Goal: Transaction & Acquisition: Purchase product/service

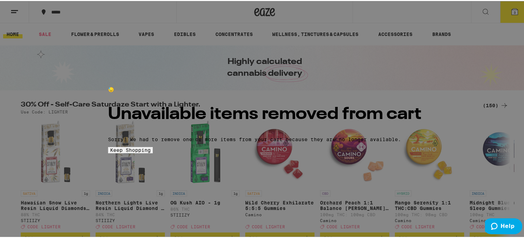
click at [151, 152] on span "Keep Shopping" at bounding box center [130, 149] width 40 height 6
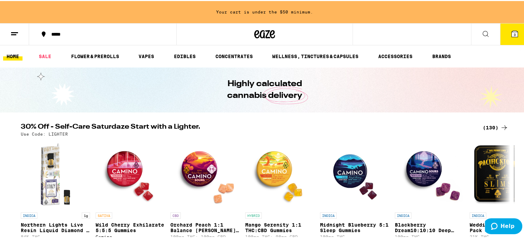
click at [90, 55] on link "FLOWER & PREROLLS" at bounding box center [94, 55] width 55 height 8
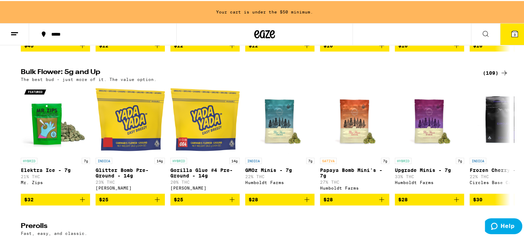
scroll to position [204, 0]
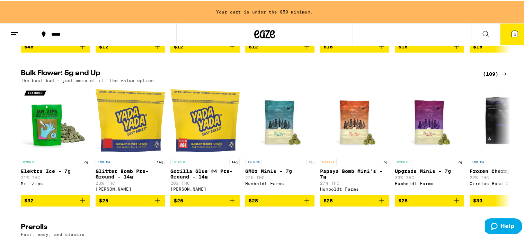
click at [501, 77] on icon at bounding box center [504, 73] width 8 height 8
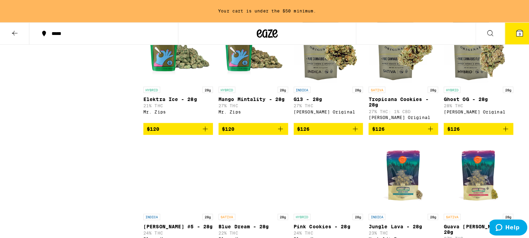
scroll to position [2290, 0]
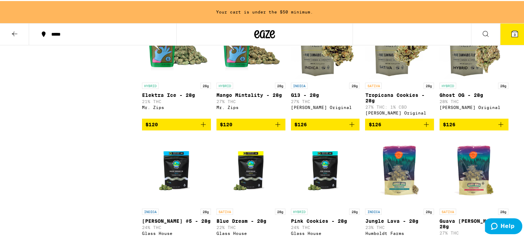
click at [459, 78] on img "Open page for Ghost OG - 28g from Henry's Original" at bounding box center [473, 43] width 69 height 69
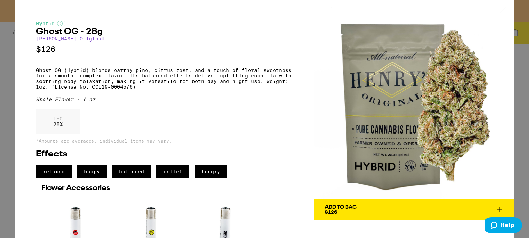
click at [498, 212] on icon at bounding box center [499, 210] width 8 height 8
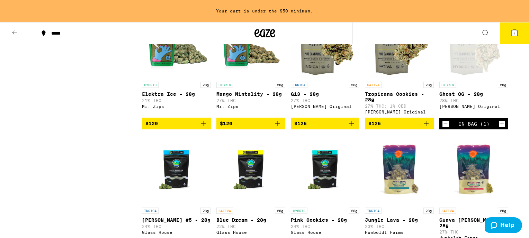
scroll to position [2268, 0]
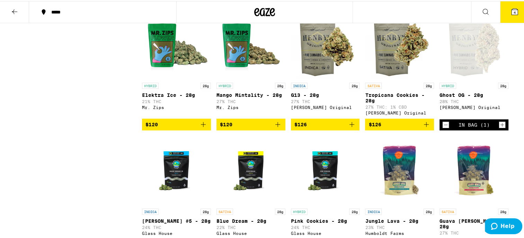
click at [513, 12] on span "4" at bounding box center [514, 11] width 2 height 4
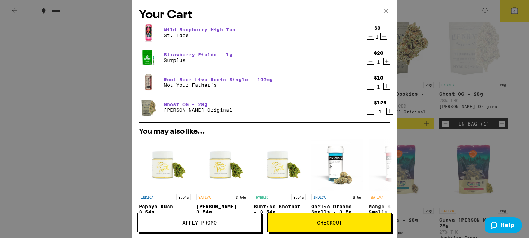
click at [181, 79] on link "Root Beer Live Resin Single - 100mg" at bounding box center [218, 80] width 109 height 6
click at [191, 55] on link "Strawberry Fields - 1g" at bounding box center [198, 55] width 69 height 6
click at [187, 29] on link "Wild Raspberry High Tea" at bounding box center [200, 30] width 72 height 6
click at [369, 61] on icon "Decrement" at bounding box center [371, 61] width 4 height 0
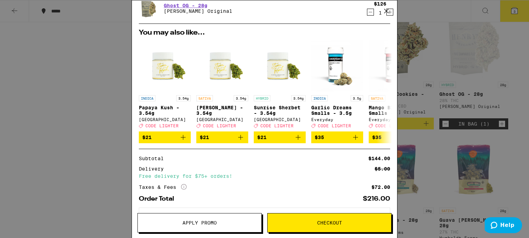
scroll to position [105, 0]
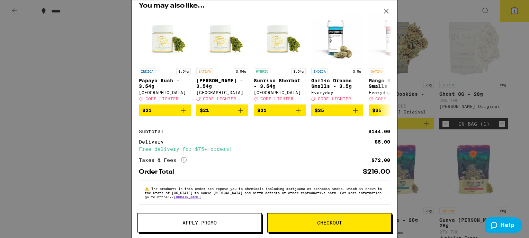
click at [192, 222] on span "Apply Promo" at bounding box center [199, 222] width 34 height 5
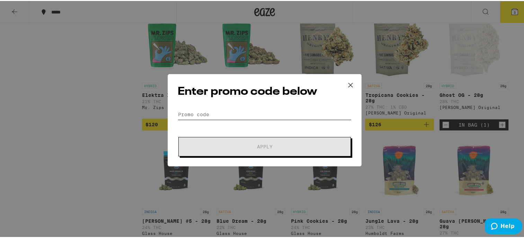
click at [195, 111] on input "Promo Code" at bounding box center [265, 113] width 174 height 10
click at [347, 82] on icon at bounding box center [350, 84] width 10 height 10
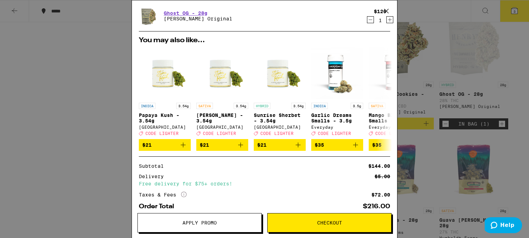
scroll to position [5, 0]
